Goal: Complete application form

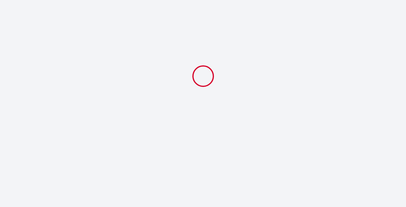
select select
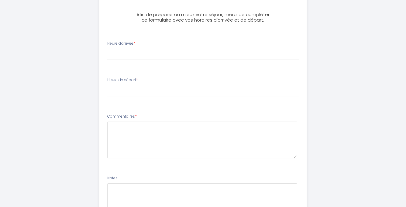
scroll to position [160, 0]
click at [163, 48] on div "Heure d'arrivée * 17:00 17:30 18:00 18:30 19:00 19:30 20:00 20:30 21:00 21:30 2…" at bounding box center [203, 50] width 192 height 19
click at [157, 53] on select "17:00 17:30 18:00 18:30 19:00 19:30 20:00 20:30 21:00 21:30 22:00 22:30 23:00 2…" at bounding box center [203, 55] width 192 height 12
click at [107, 49] on select "17:00 17:30 18:00 18:30 19:00 19:30 20:00 20:30 21:00 21:30 22:00 22:30 23:00 2…" at bounding box center [203, 55] width 192 height 12
click at [143, 52] on select "17:00 17:30 18:00 18:30 19:00 19:30 20:00 20:30 21:00 21:30 22:00 22:30 23:00 2…" at bounding box center [203, 55] width 192 height 12
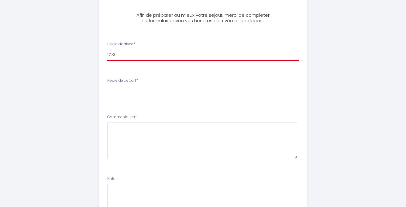
select select "18:00"
click at [107, 49] on select "17:00 17:30 18:00 18:30 19:00 19:30 20:00 20:30 21:00 21:30 22:00 22:30 23:00 2…" at bounding box center [203, 55] width 192 height 12
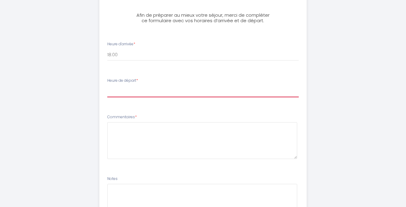
click at [134, 92] on select "00:00 00:30 01:00 01:30 02:00 02:30 03:00 03:30 04:00 04:30 05:00 05:30 06:00 0…" at bounding box center [203, 92] width 192 height 12
select select "10:00"
click at [107, 86] on select "00:00 00:30 01:00 01:30 02:00 02:30 03:00 03:30 04:00 04:30 05:00 05:30 06:00 0…" at bounding box center [203, 92] width 192 height 12
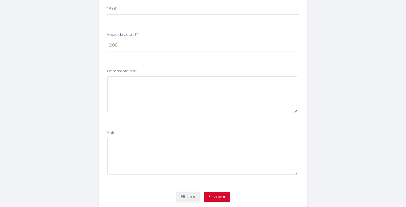
scroll to position [225, 0]
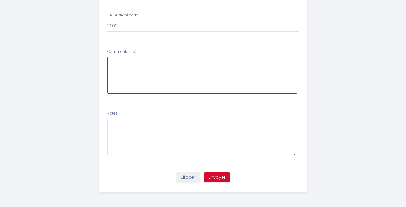
click at [175, 75] on textarea at bounding box center [202, 75] width 190 height 37
click at [133, 63] on textarea "Nous sont très hereux!" at bounding box center [202, 75] width 190 height 37
click at [180, 60] on textarea "Nous sommes très hereux!" at bounding box center [202, 75] width 190 height 37
type textarea "Nous sommes très hereux!"
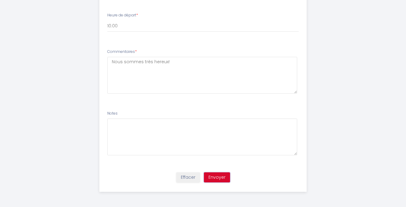
click at [219, 178] on button "Envoyer" at bounding box center [217, 177] width 26 height 10
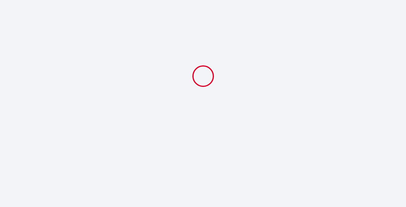
scroll to position [0, 0]
select select "18:00"
select select "10:00"
